Goal: Task Accomplishment & Management: Manage account settings

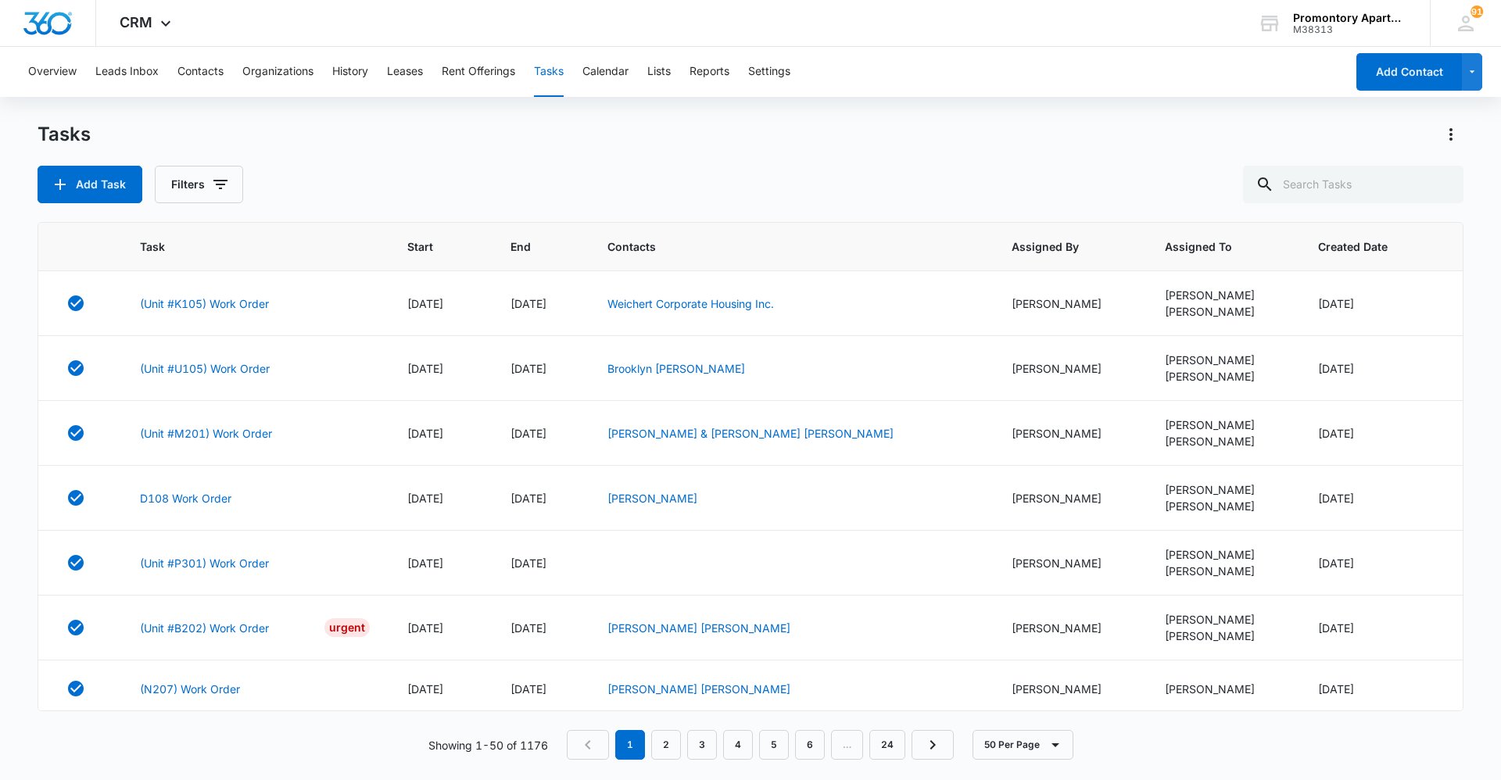
scroll to position [1480, 0]
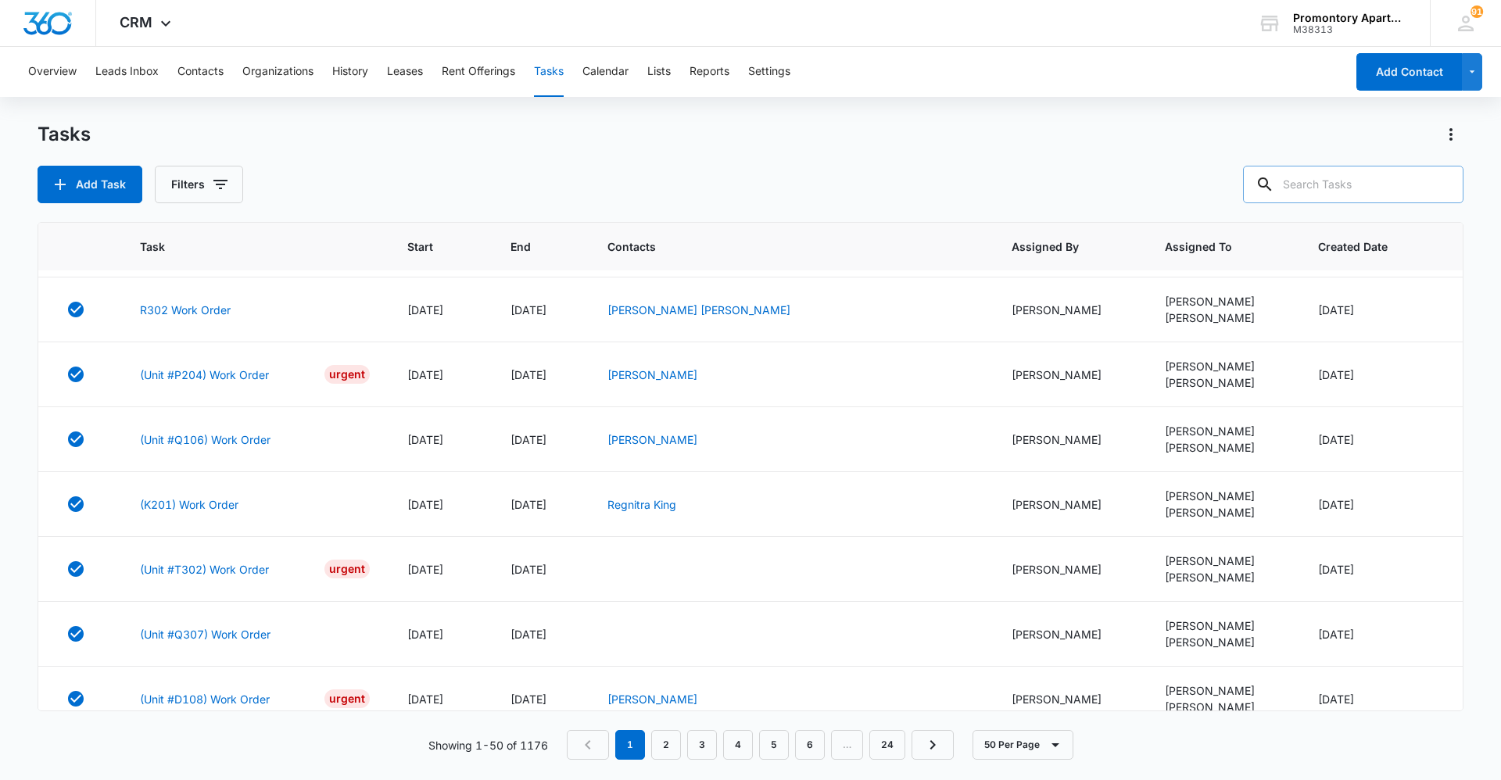
click at [1275, 192] on icon at bounding box center [1265, 184] width 19 height 19
click at [1304, 189] on input "text" at bounding box center [1353, 185] width 221 height 38
click at [204, 187] on button "Filters" at bounding box center [199, 185] width 88 height 38
click at [219, 346] on label "Incomplete" at bounding box center [264, 346] width 180 height 16
click at [174, 346] on input "Incomplete" at bounding box center [174, 346] width 1 height 1
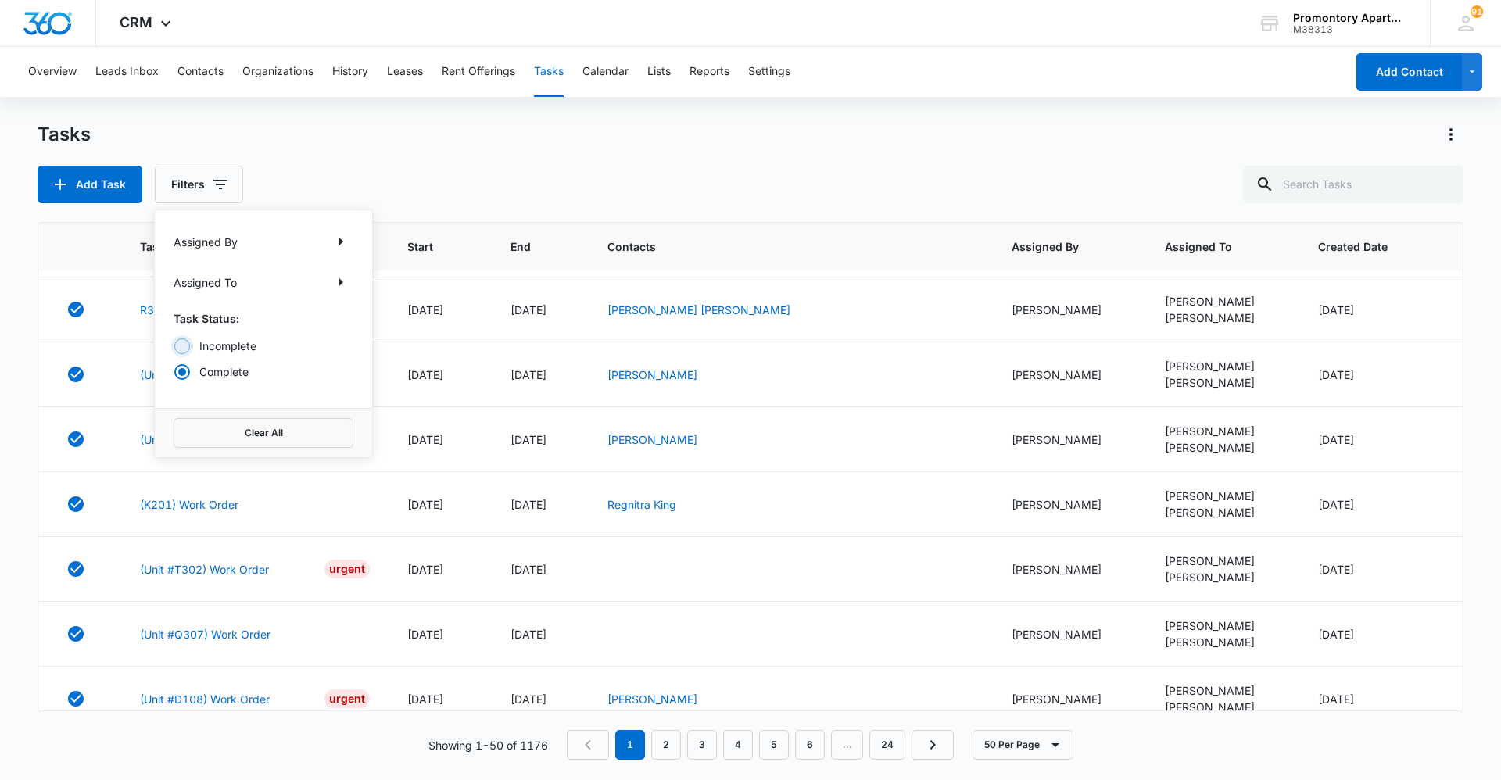
radio input "true"
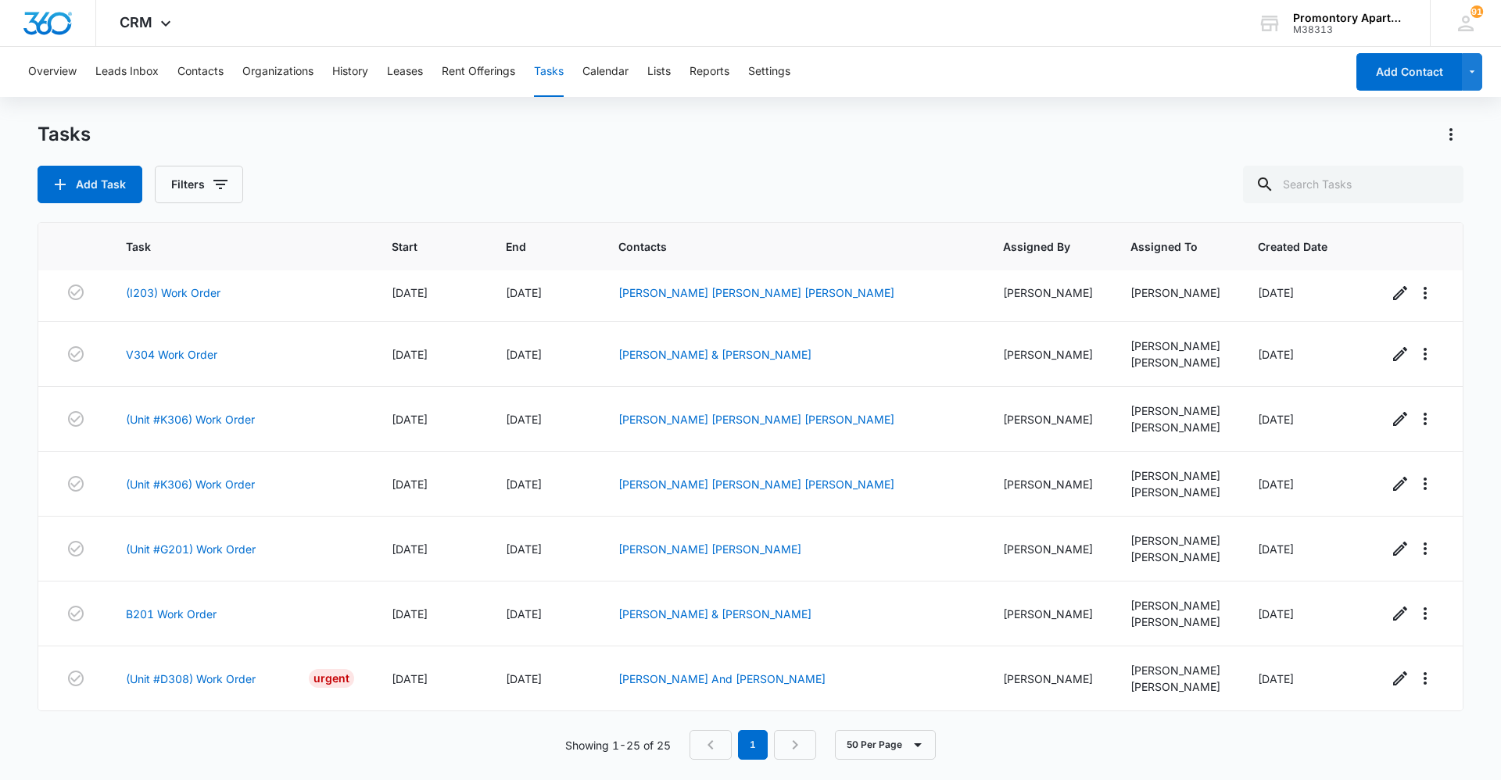
click at [884, 195] on div "Add Task Filters" at bounding box center [751, 185] width 1426 height 38
click at [1319, 190] on input "text" at bounding box center [1353, 185] width 221 height 38
click at [219, 188] on icon "button" at bounding box center [220, 184] width 14 height 9
click at [522, 91] on div "Overview Leads Inbox Contacts Organizations History Leases Rent Offerings Tasks…" at bounding box center [682, 72] width 1327 height 50
click at [564, 67] on button "Tasks" at bounding box center [549, 72] width 30 height 50
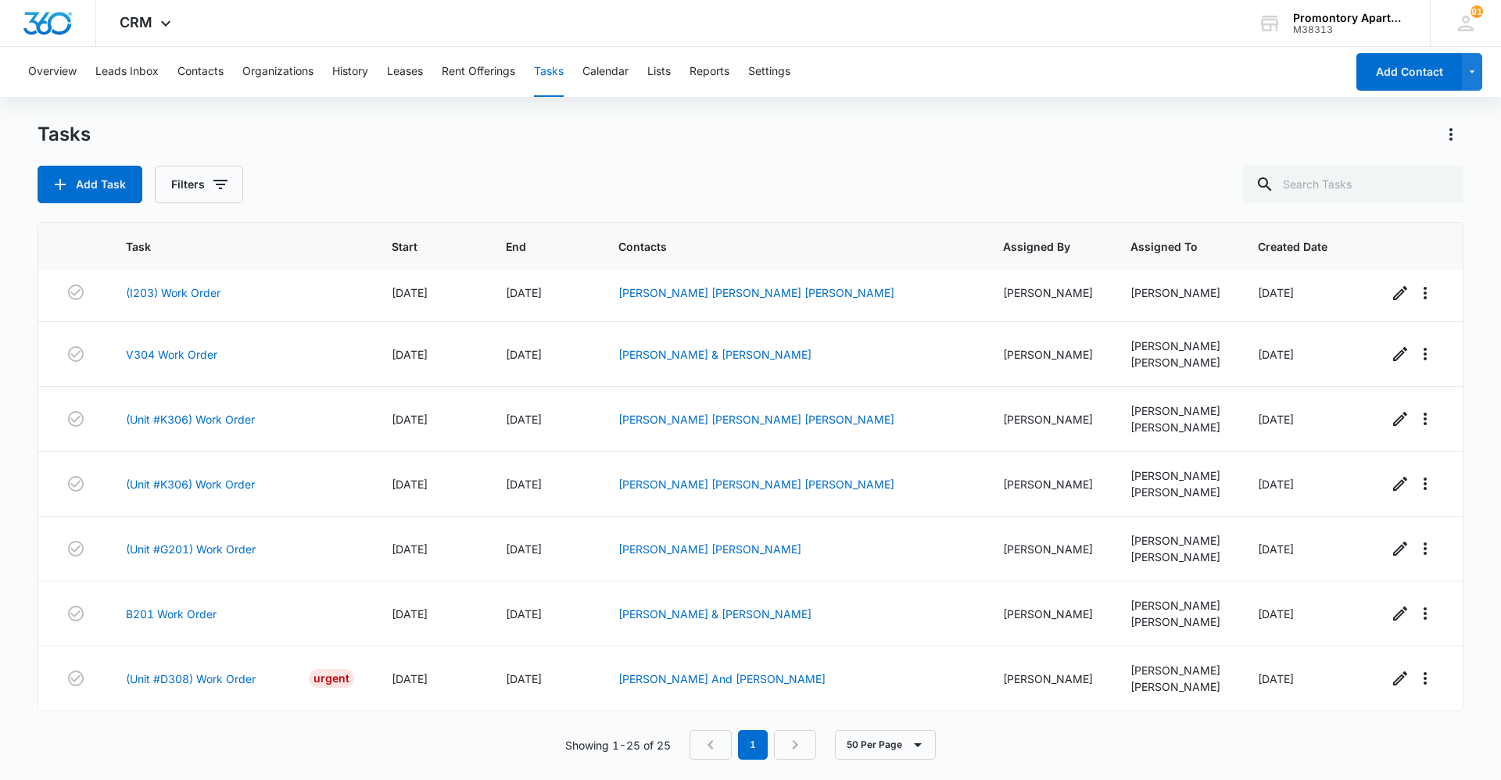
click at [556, 71] on button "Tasks" at bounding box center [549, 72] width 30 height 50
click at [136, 21] on span "CRM" at bounding box center [136, 22] width 33 height 16
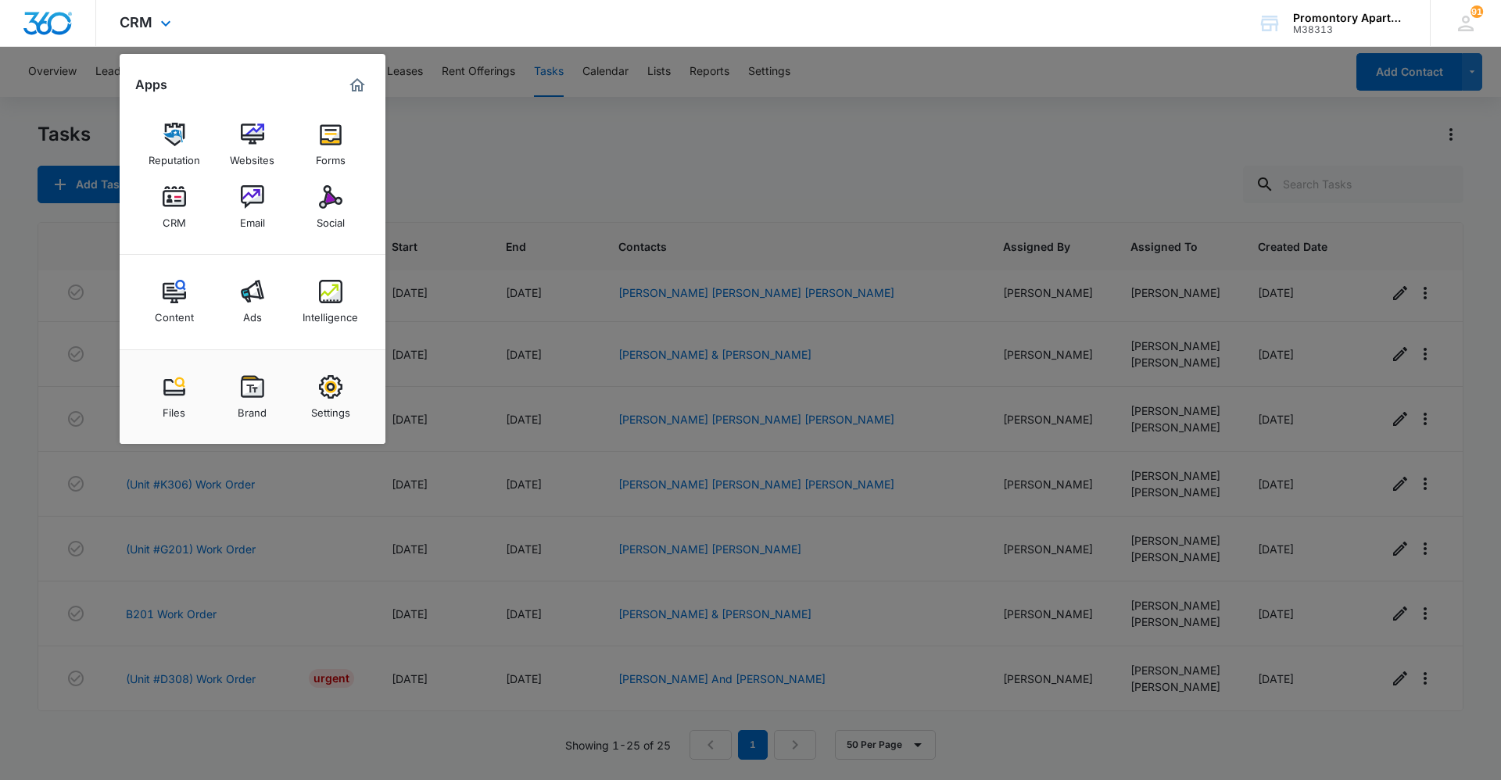
click at [27, 14] on img "Dashboard" at bounding box center [48, 23] width 50 height 23
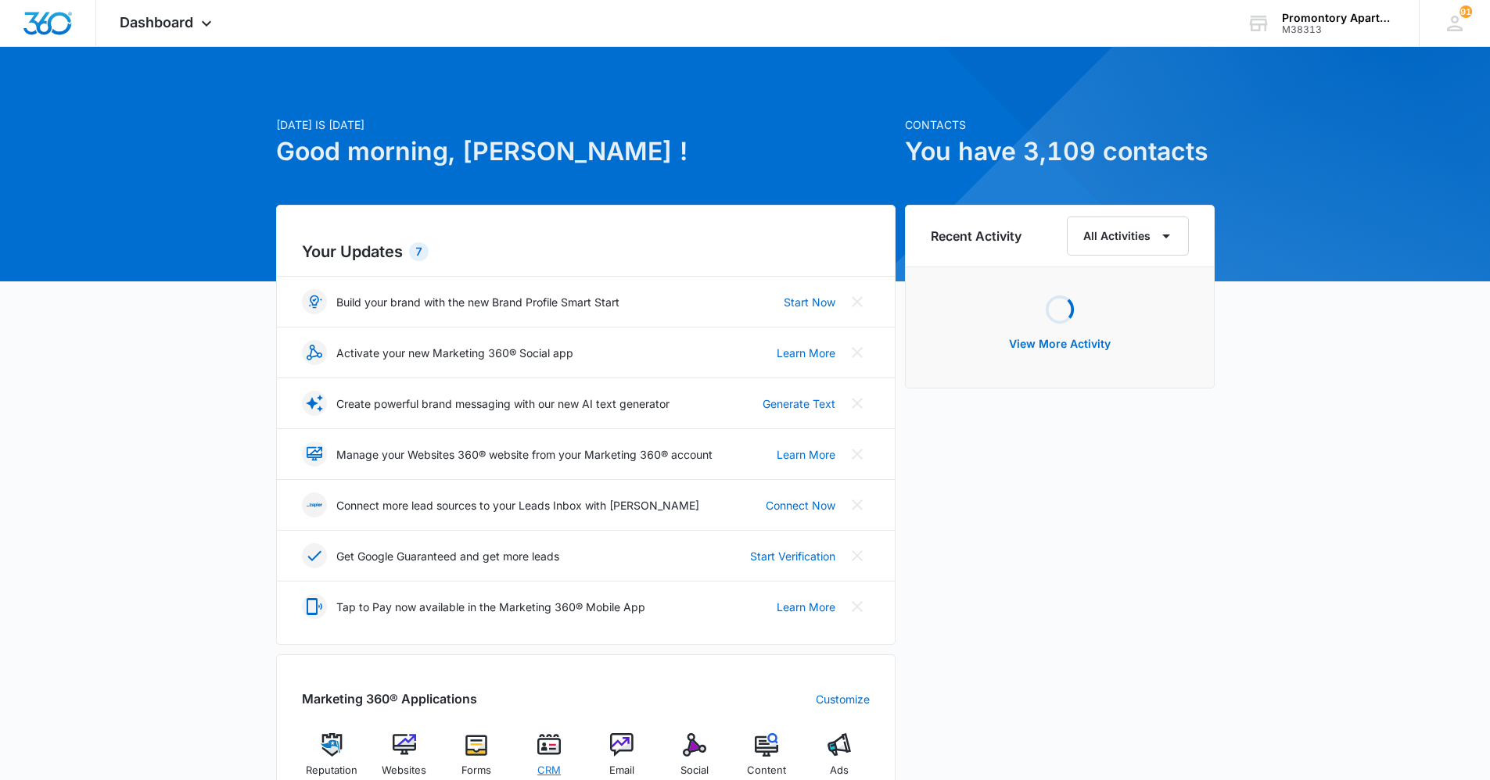
click at [533, 751] on div "CRM" at bounding box center [549, 762] width 60 height 56
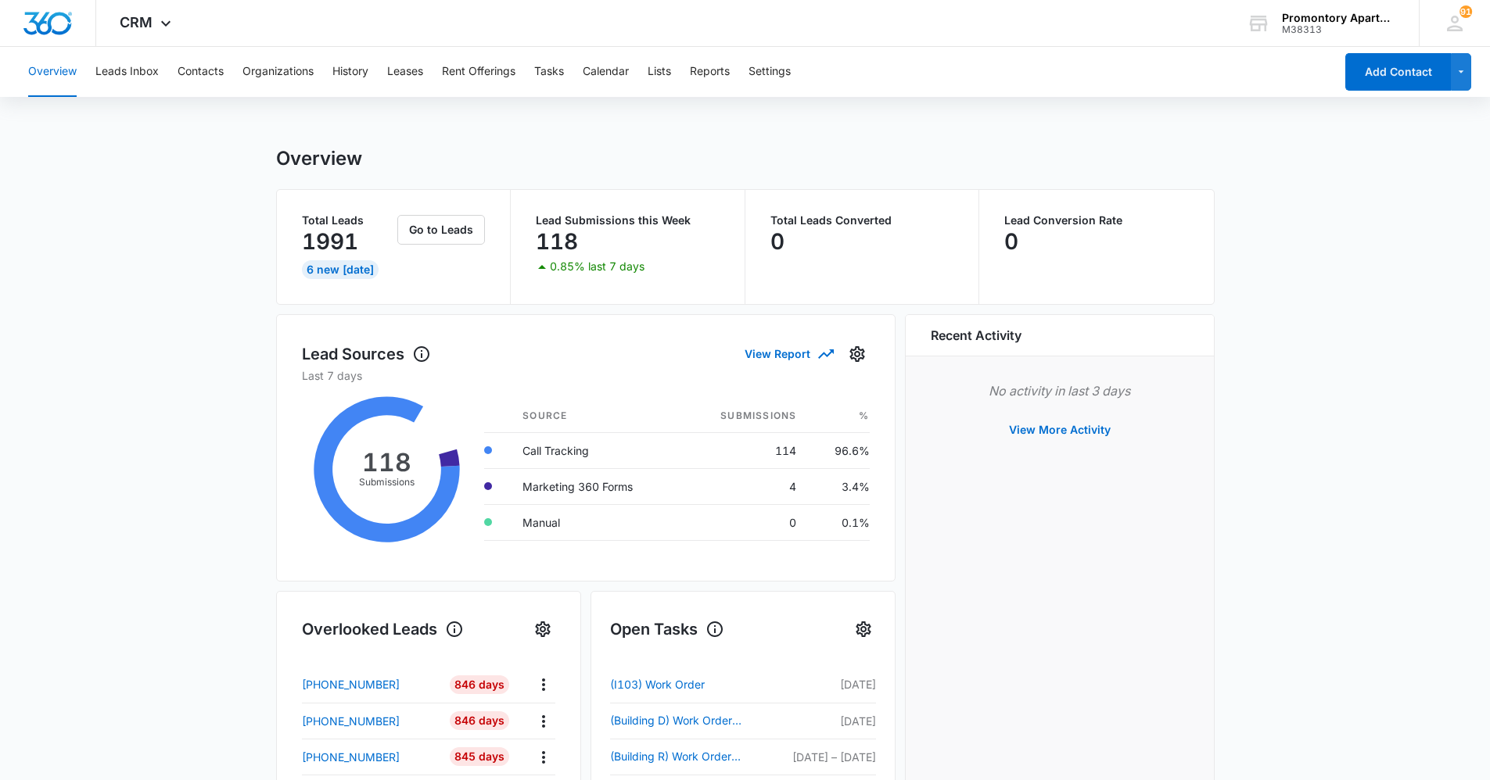
click at [534, 78] on div "Overview Leads Inbox Contacts Organizations History Leases Rent Offerings Tasks…" at bounding box center [676, 72] width 1315 height 50
click at [542, 76] on button "Tasks" at bounding box center [549, 72] width 30 height 50
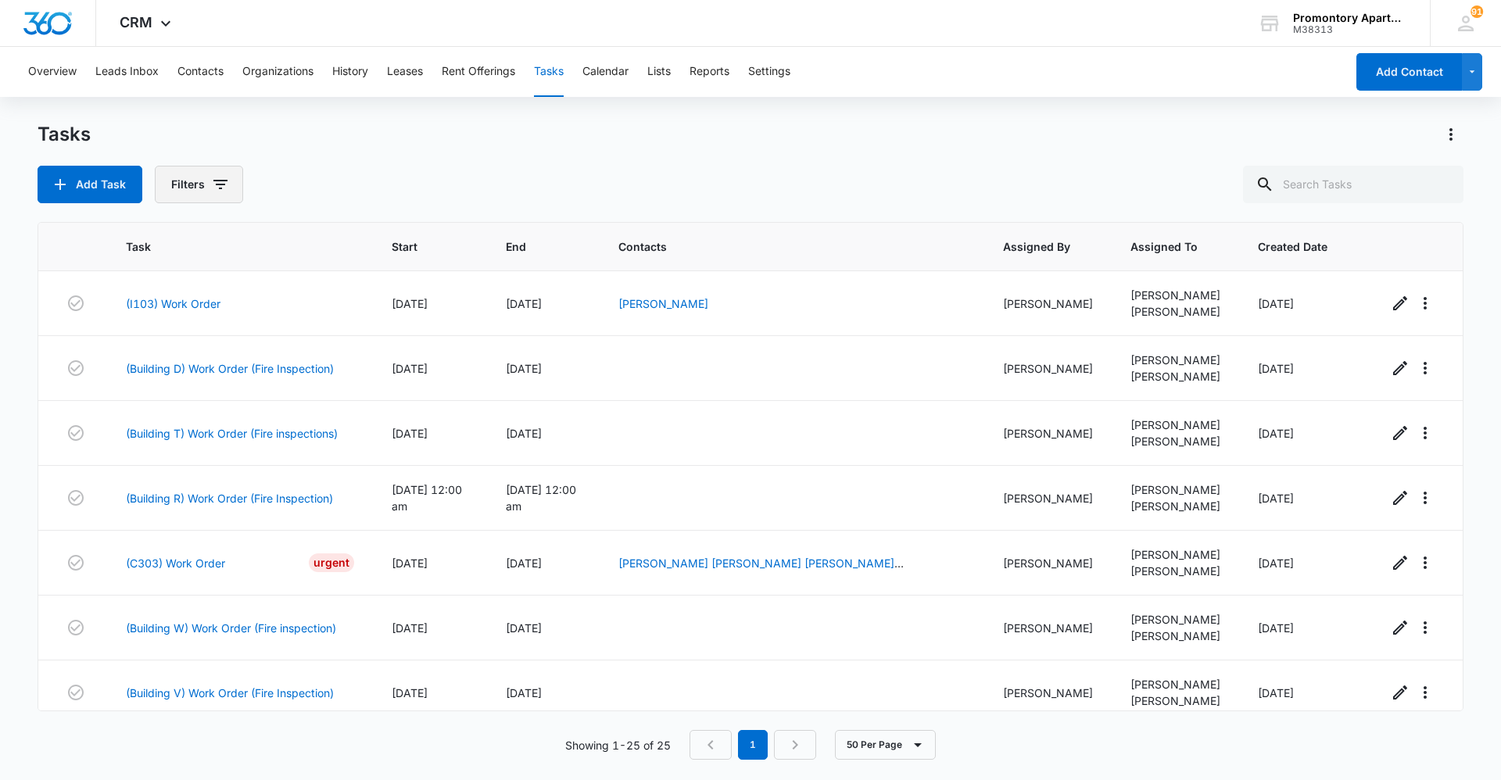
click at [196, 188] on button "Filters" at bounding box center [199, 185] width 88 height 38
click at [583, 177] on div "Add Task Filters Assigned By Assigned To Task Status: Incomplete Complete Clear…" at bounding box center [751, 185] width 1426 height 38
click at [197, 185] on button "Filters" at bounding box center [199, 185] width 88 height 38
click at [224, 371] on label "Complete" at bounding box center [264, 372] width 180 height 16
click at [174, 371] on input "Complete" at bounding box center [174, 371] width 1 height 1
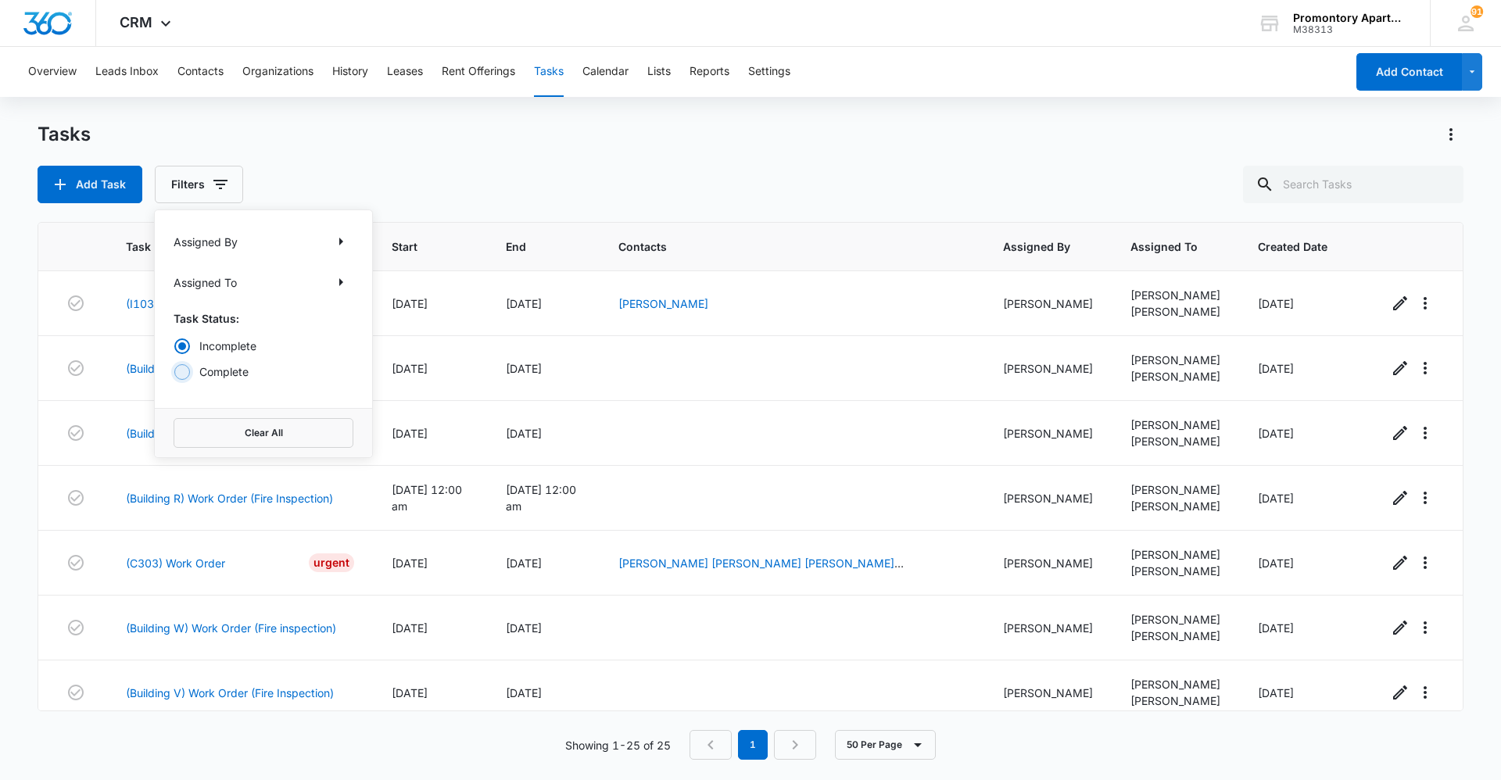
radio input "false"
radio input "true"
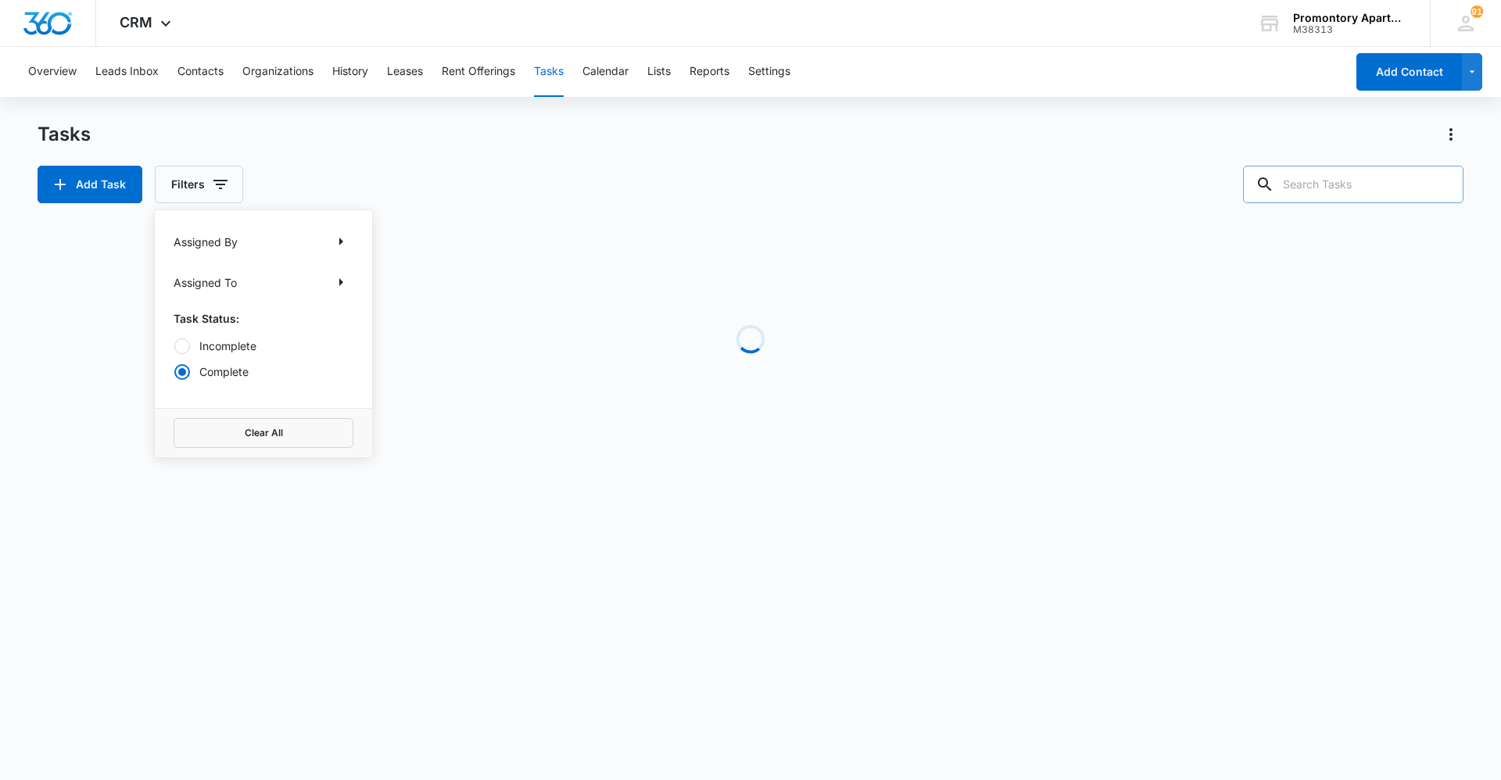
click at [1329, 192] on input "text" at bounding box center [1353, 185] width 221 height 38
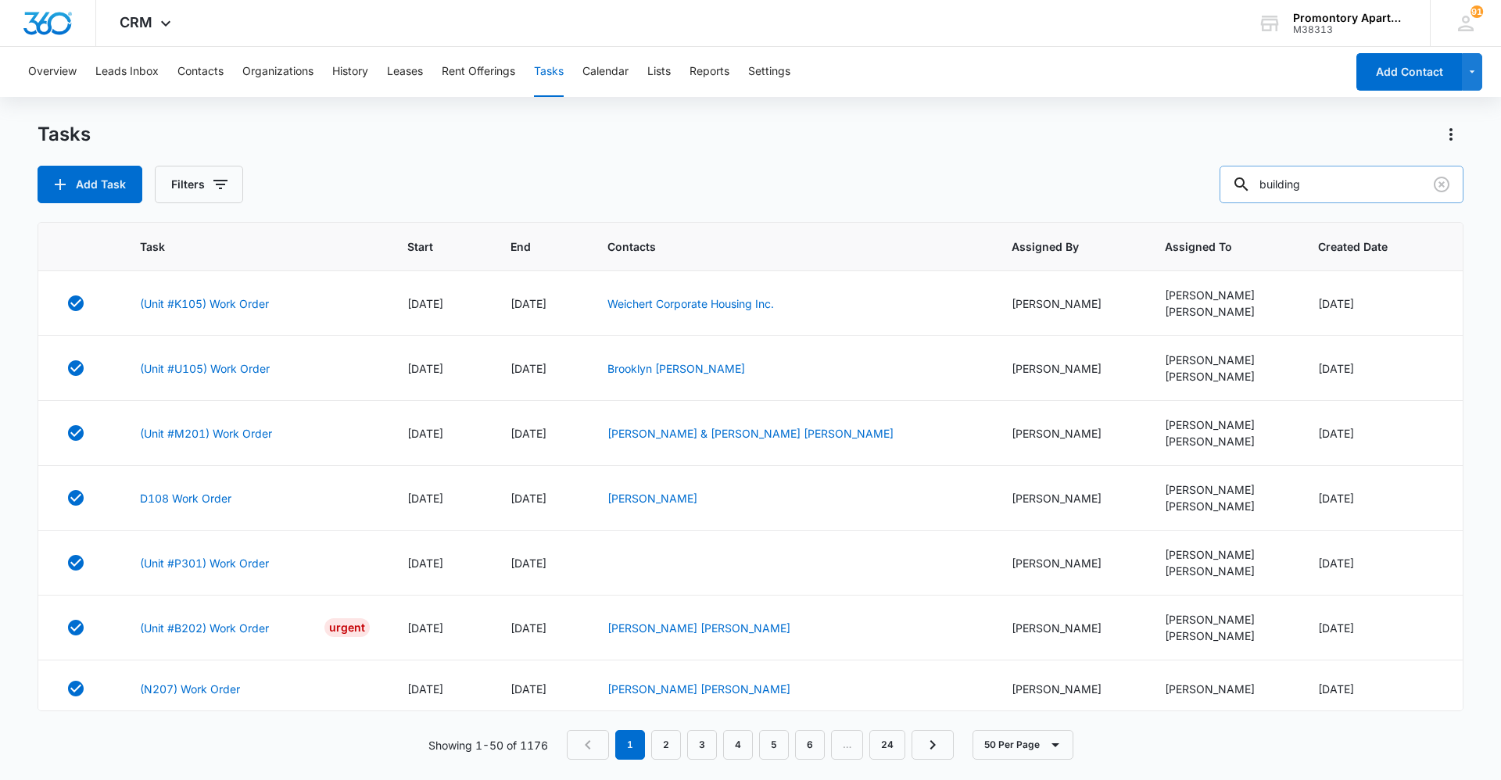
type input "building"
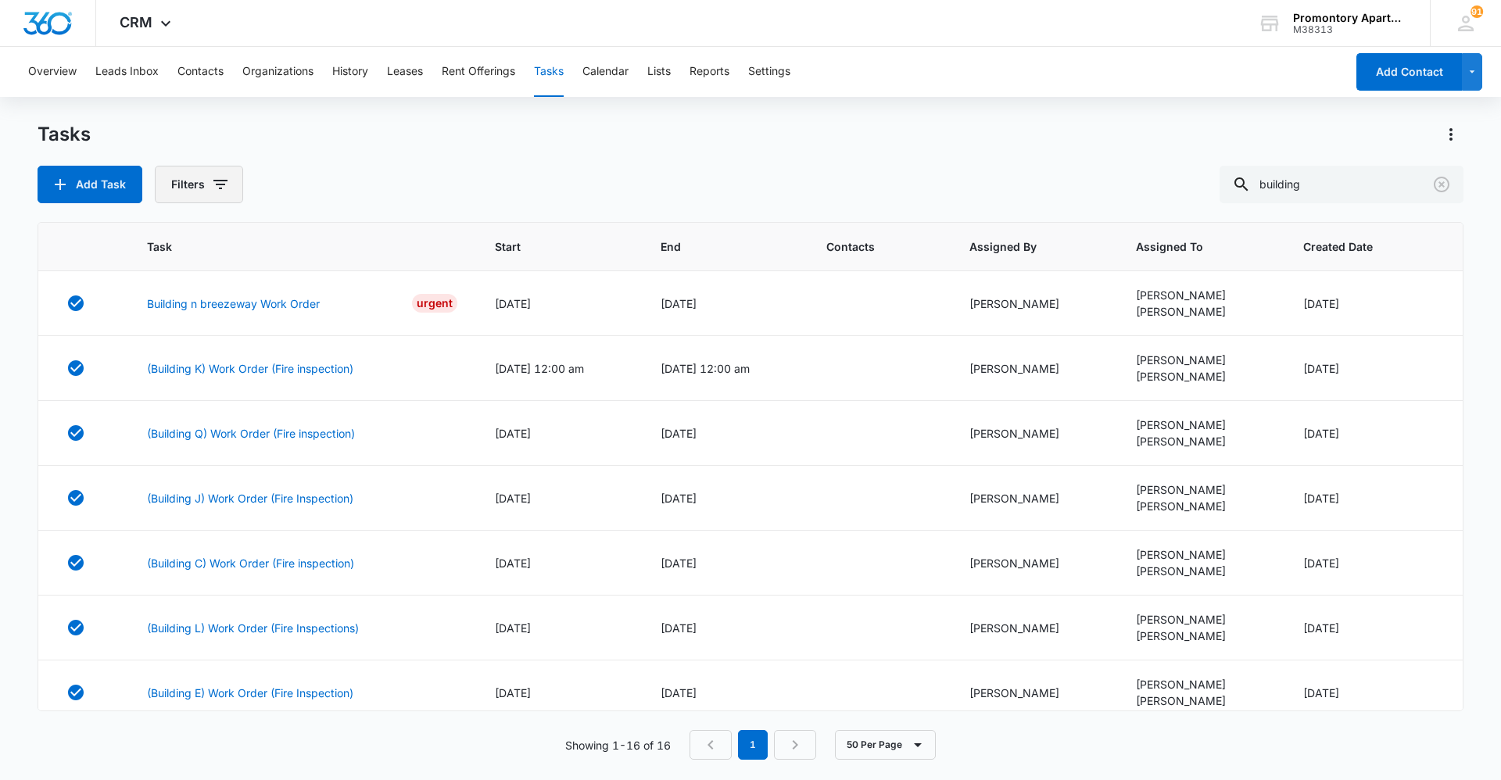
click at [181, 190] on button "Filters" at bounding box center [199, 185] width 88 height 38
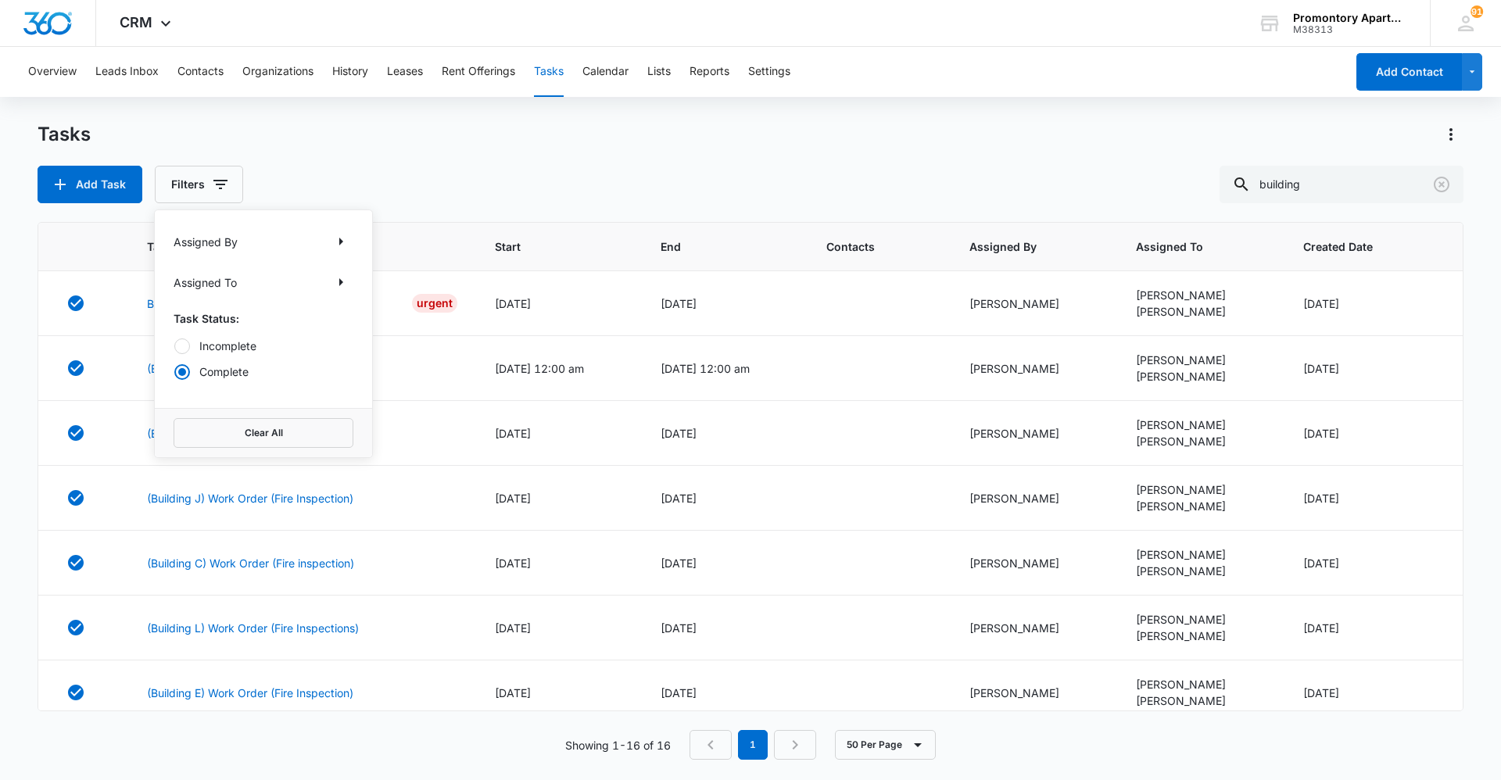
click at [534, 142] on div "Tasks" at bounding box center [751, 134] width 1426 height 25
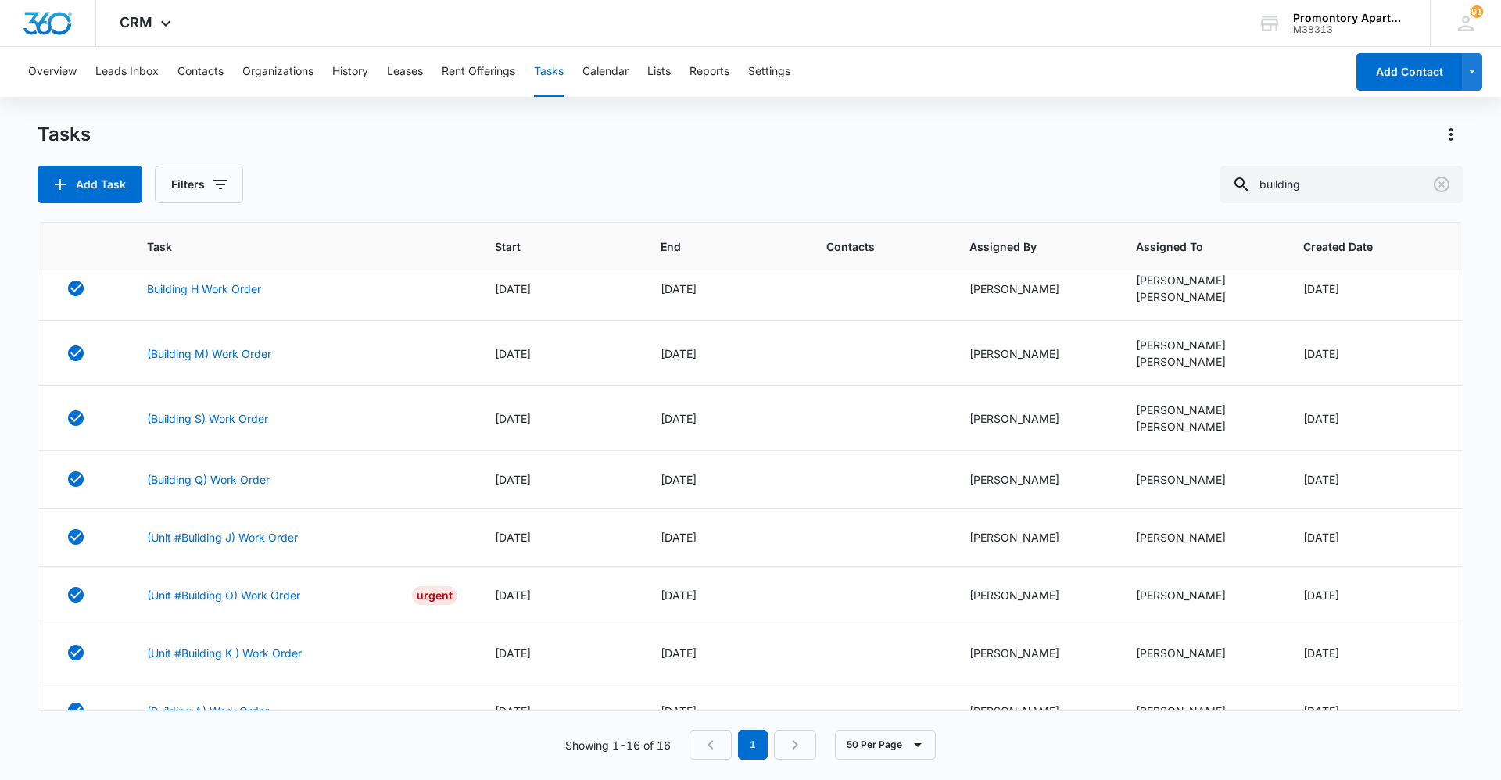
scroll to position [563, 0]
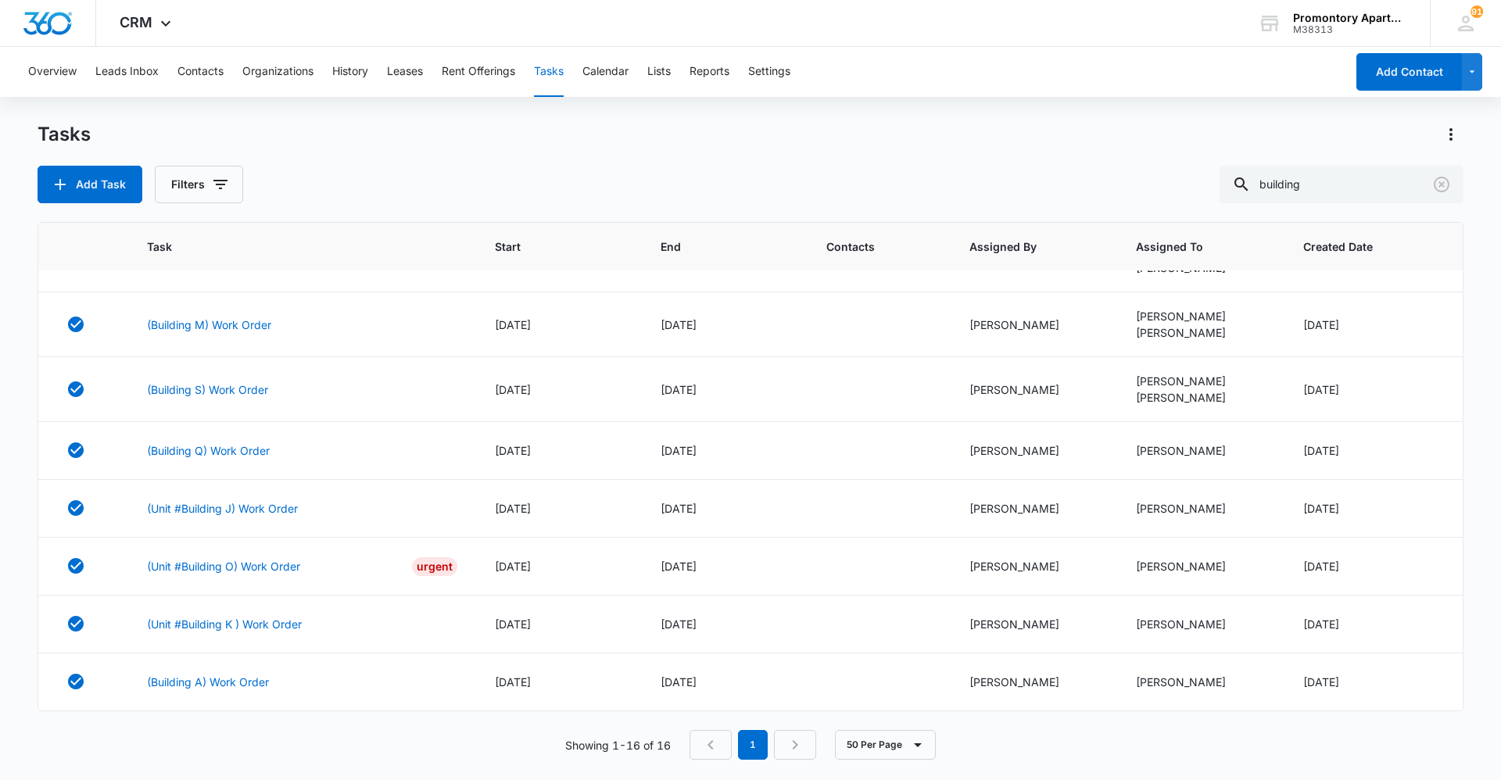
click at [1031, 723] on div "Task Start End Contacts Assigned By Assigned To Created Date Building n breezew…" at bounding box center [751, 491] width 1426 height 538
click at [2, 619] on main "Tasks Add Task Filters building Task Start End Contacts Assigned By Assigned To…" at bounding box center [750, 450] width 1501 height 657
drag, startPoint x: 13, startPoint y: 562, endPoint x: -75, endPoint y: 447, distance: 145.6
click at [0, 447] on html "CRM Apps Reputation Websites Forms CRM Email Social Content Ads Intelligence Fi…" at bounding box center [750, 390] width 1501 height 780
